Goal: Information Seeking & Learning: Learn about a topic

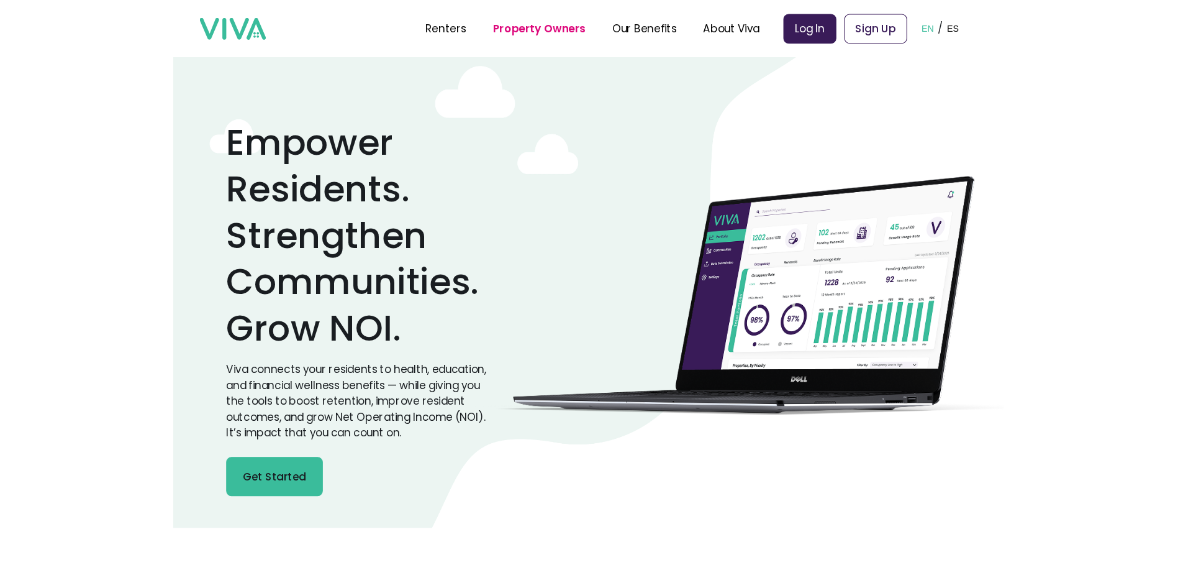
scroll to position [2896, 0]
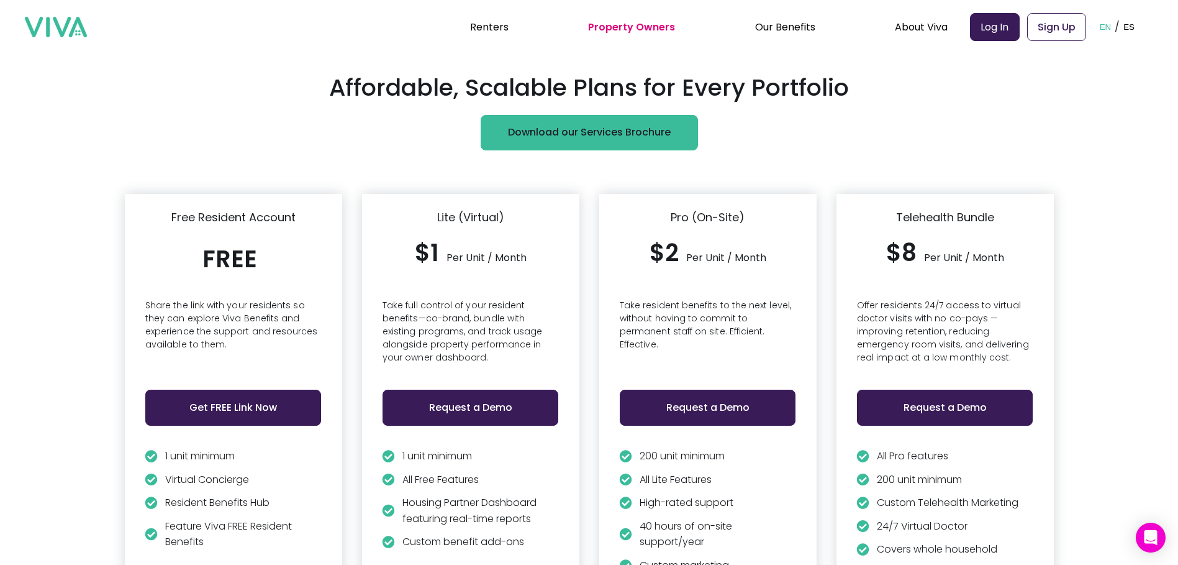
click at [685, 304] on p "Take resident benefits to the next level, without having to commit to permanent…" at bounding box center [708, 333] width 176 height 68
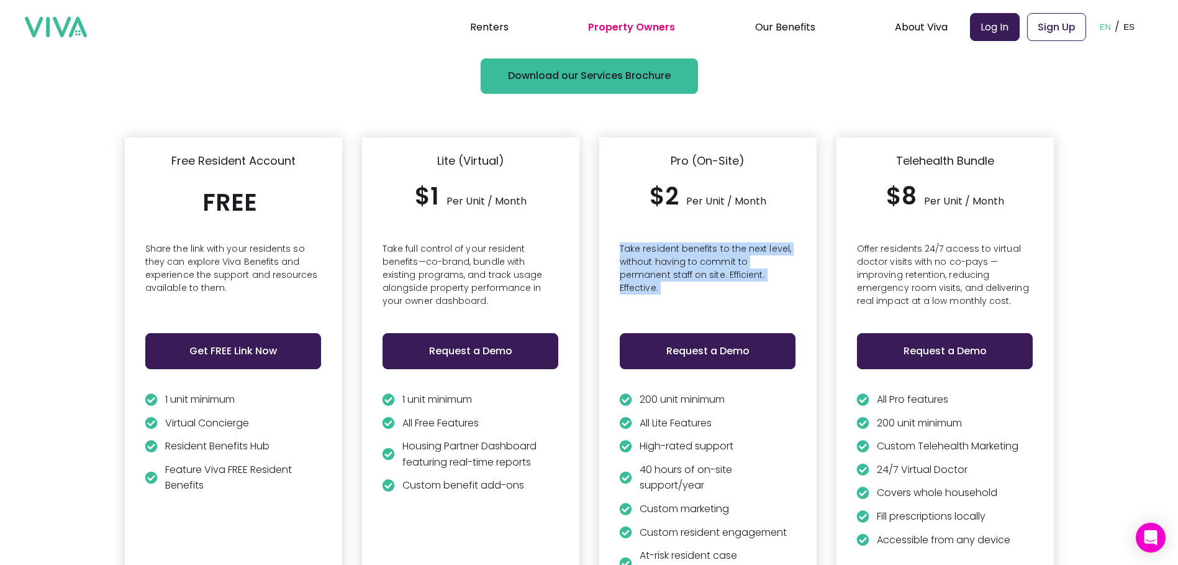
scroll to position [3020, 0]
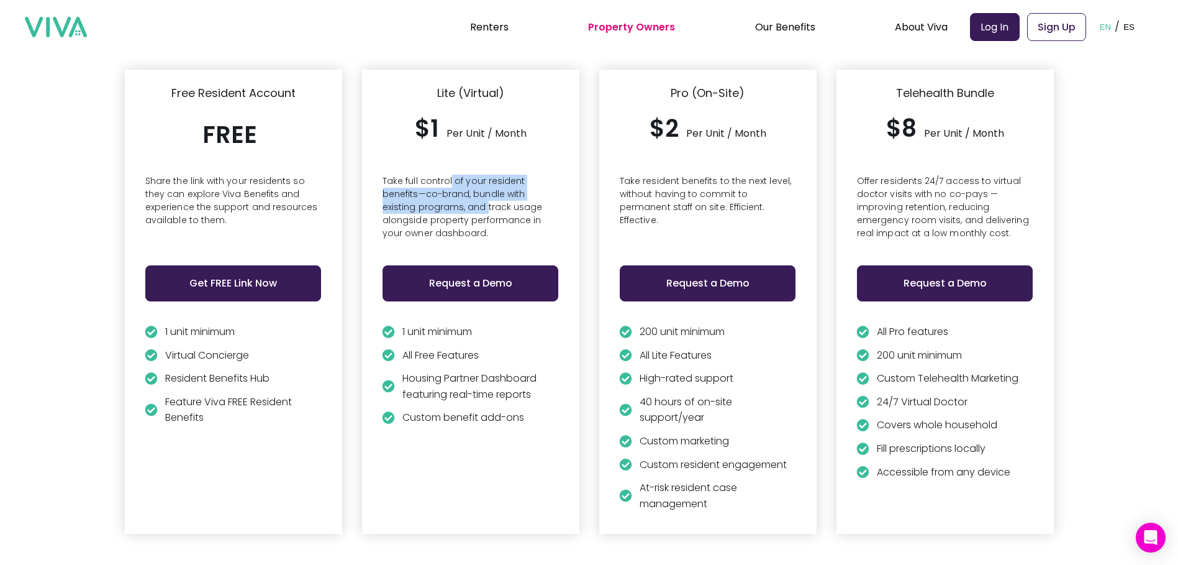
drag, startPoint x: 455, startPoint y: 176, endPoint x: 455, endPoint y: 203, distance: 26.1
click at [455, 203] on p "Take full control of your resident benefits—co-brand, bundle with existing prog…" at bounding box center [471, 209] width 176 height 68
click at [452, 213] on p "Take full control of your resident benefits—co-brand, bundle with existing prog…" at bounding box center [471, 209] width 176 height 68
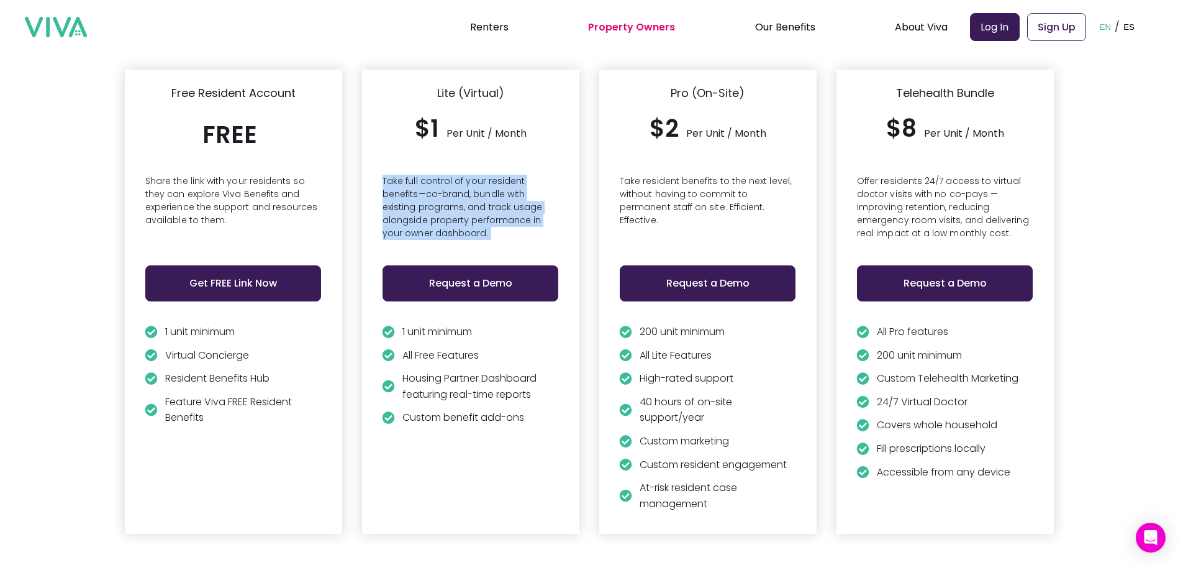
click at [452, 213] on p "Take full control of your resident benefits—co-brand, bundle with existing prog…" at bounding box center [471, 209] width 176 height 68
drag, startPoint x: 452, startPoint y: 213, endPoint x: 459, endPoint y: 206, distance: 10.1
click at [460, 206] on p "Take full control of your resident benefits—co-brand, bundle with existing prog…" at bounding box center [471, 209] width 176 height 68
drag, startPoint x: 449, startPoint y: 209, endPoint x: 450, endPoint y: 189, distance: 19.9
click at [450, 189] on p "Take full control of your resident benefits—co-brand, bundle with existing prog…" at bounding box center [471, 209] width 176 height 68
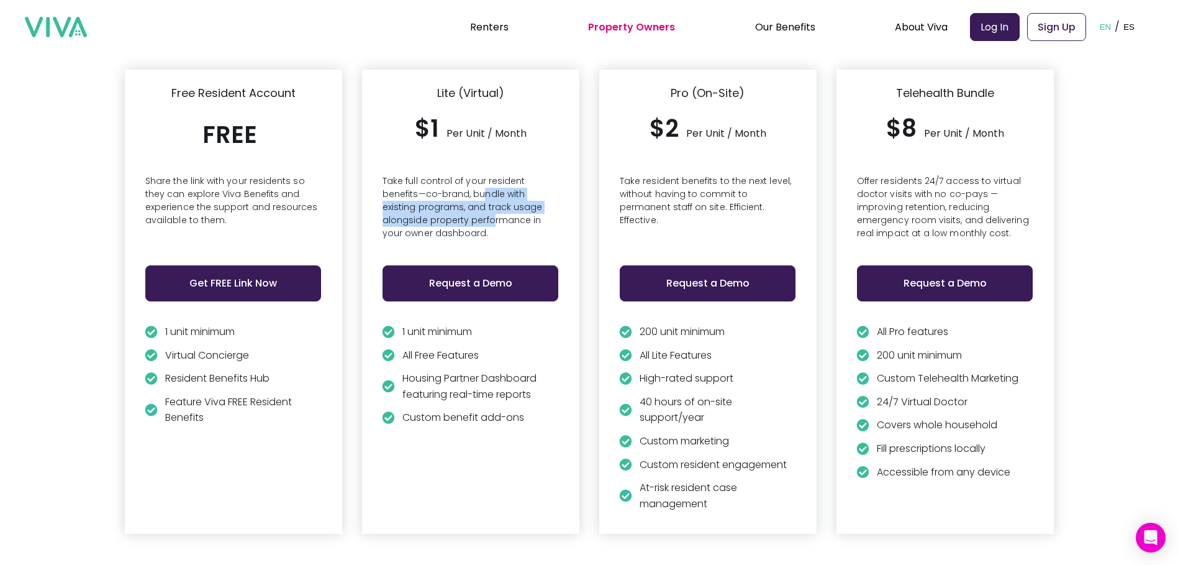
click at [450, 189] on p "Take full control of your resident benefits—co-brand, bundle with existing prog…" at bounding box center [471, 209] width 176 height 68
drag, startPoint x: 481, startPoint y: 176, endPoint x: 488, endPoint y: 210, distance: 34.8
click at [488, 210] on p "Take full control of your resident benefits—co-brand, bundle with existing prog…" at bounding box center [471, 209] width 176 height 68
drag, startPoint x: 467, startPoint y: 172, endPoint x: 467, endPoint y: 214, distance: 42.2
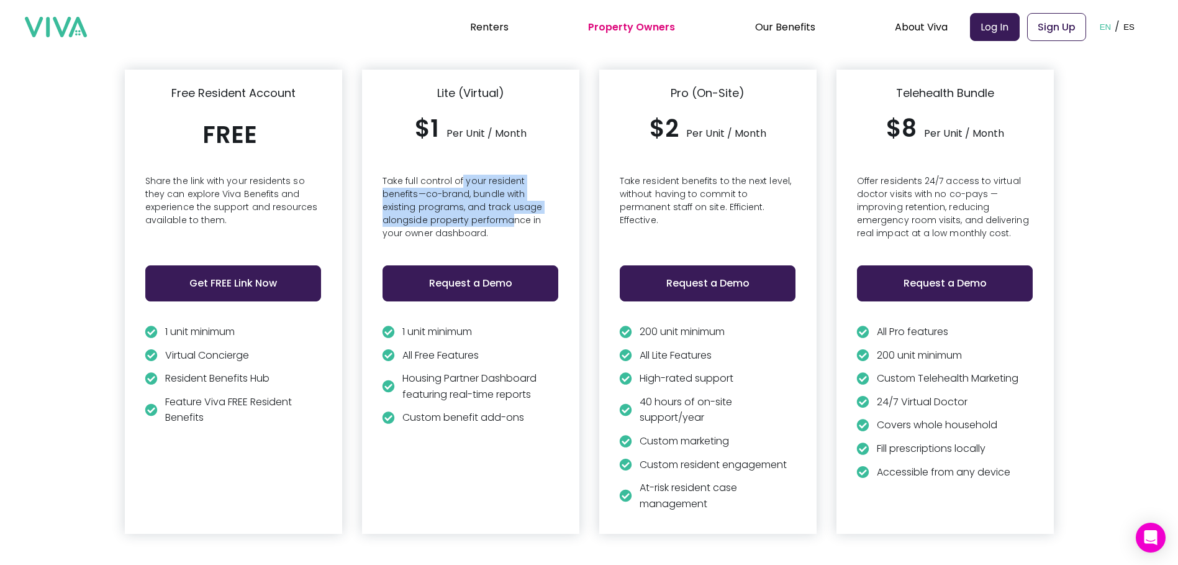
click at [467, 214] on p "Take full control of your resident benefits—co-brand, bundle with existing prog…" at bounding box center [471, 209] width 176 height 68
